Goal: Find contact information: Find contact information

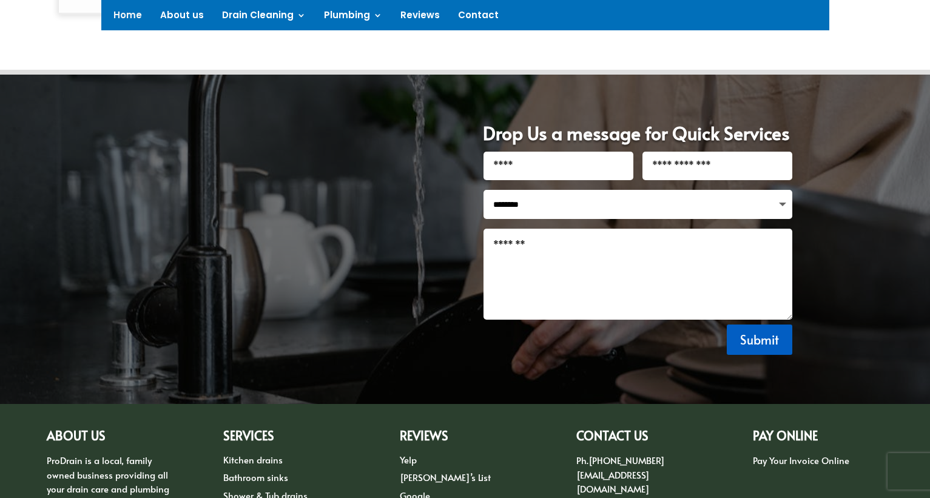
scroll to position [1607, 0]
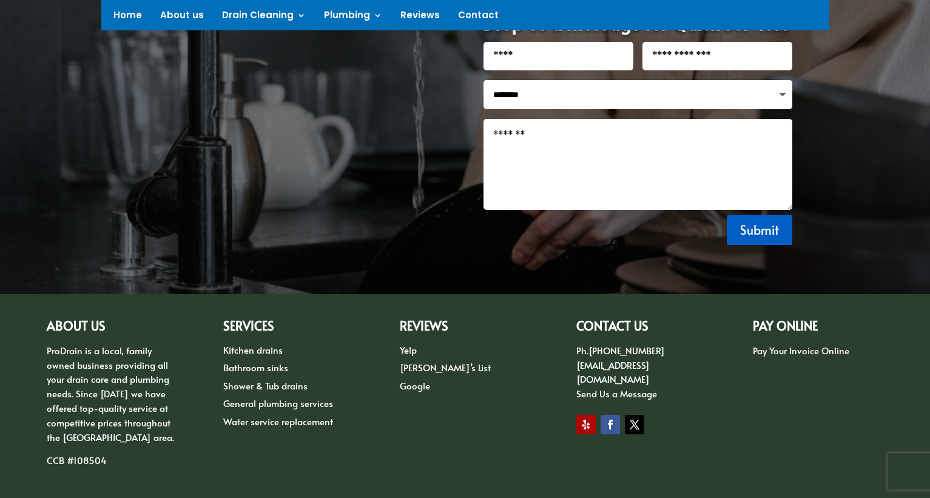
click at [264, 343] on link "Kitchen drains" at bounding box center [252, 349] width 59 height 13
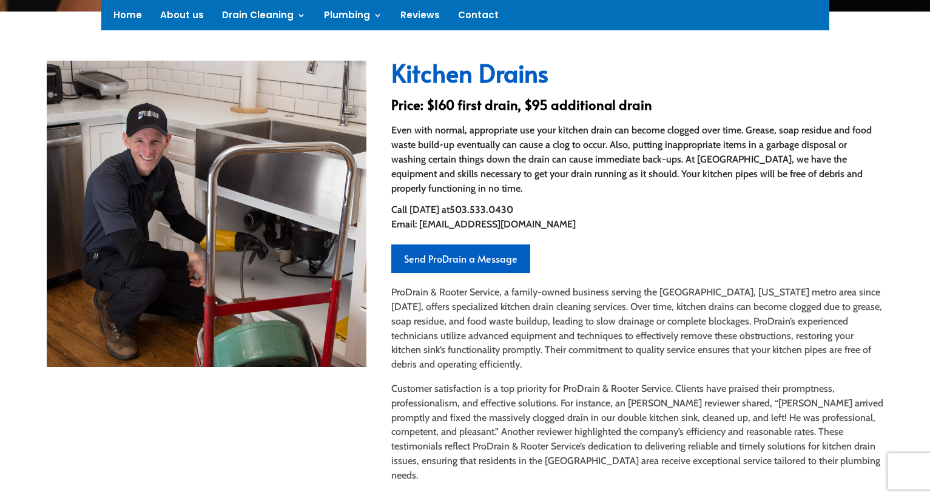
scroll to position [364, 0]
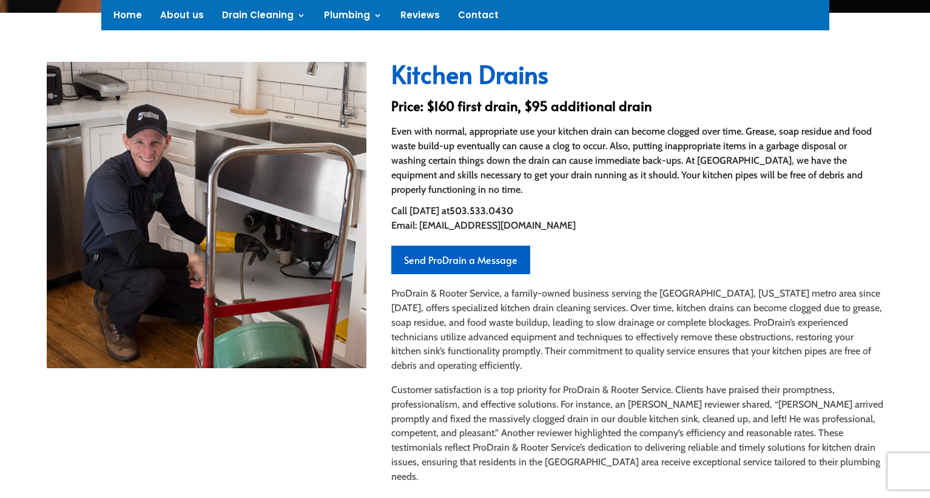
click at [453, 246] on link "Send ProDrain a Message" at bounding box center [460, 260] width 139 height 29
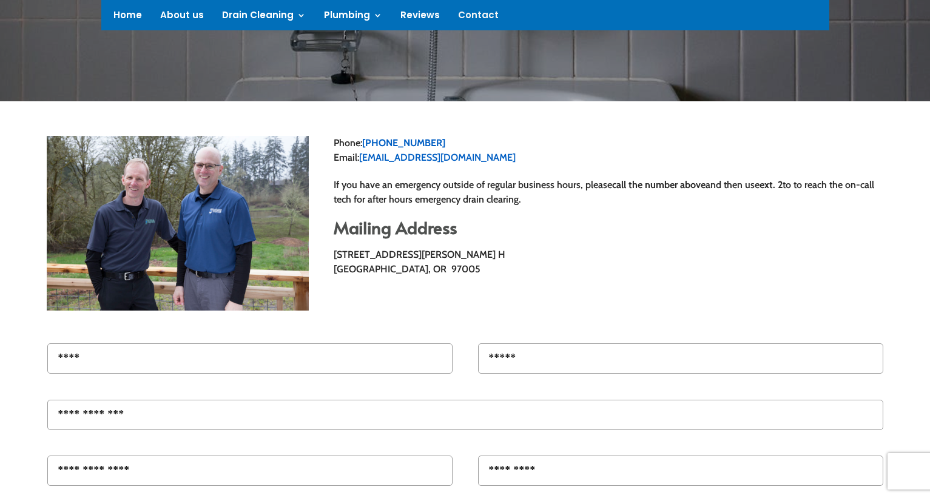
scroll to position [303, 0]
